Goal: Check status: Check status

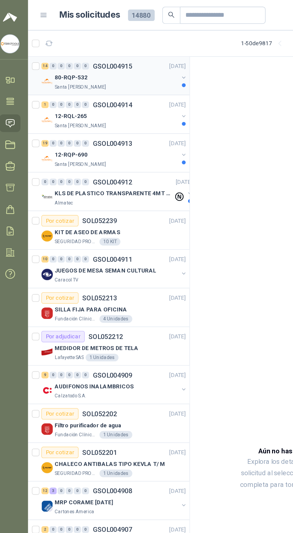
click at [95, 46] on div "80-RQP-532" at bounding box center [78, 48] width 78 height 7
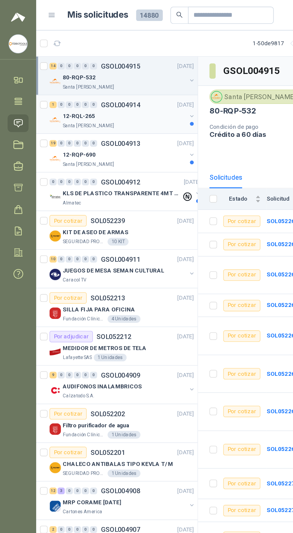
click at [106, 79] on div "Santa [PERSON_NAME]" at bounding box center [78, 79] width 78 height 5
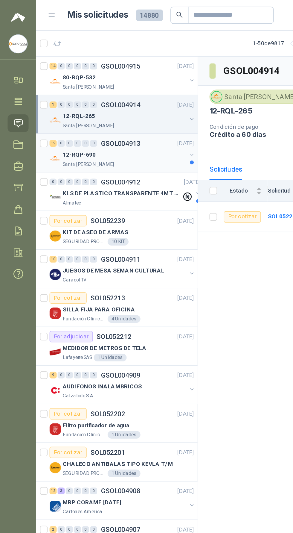
click at [100, 97] on div "12-RQP-690" at bounding box center [78, 97] width 78 height 7
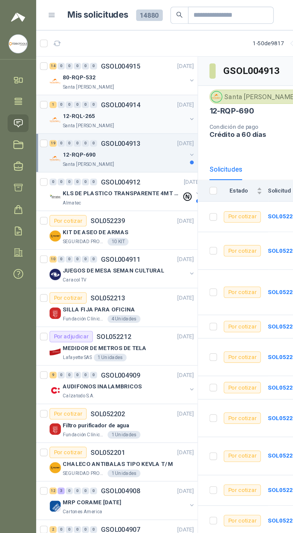
click at [103, 71] on div "12-RQL-265" at bounding box center [78, 72] width 78 height 7
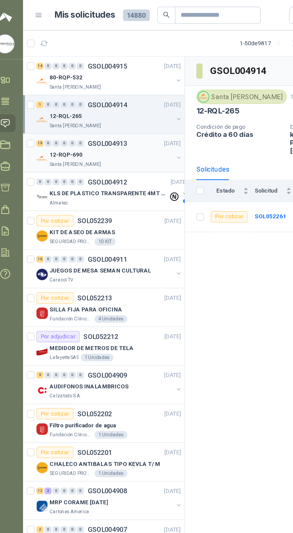
click at [89, 97] on div "12-RQP-690" at bounding box center [78, 97] width 78 height 7
